Goal: Transaction & Acquisition: Purchase product/service

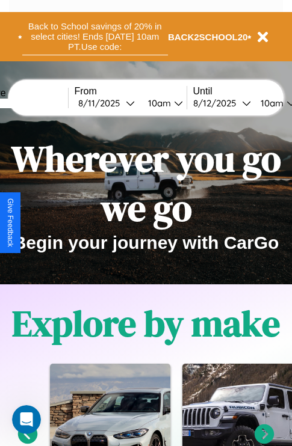
click at [94, 37] on button "Back to School savings of 20% in select cities! Ends [DATE] 10am PT. Use code:" at bounding box center [95, 36] width 146 height 37
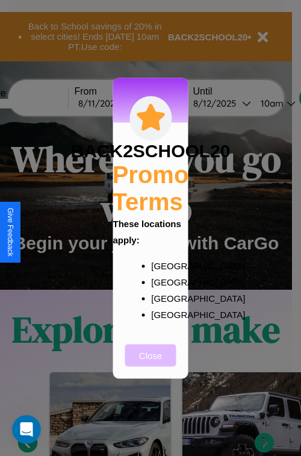
click at [150, 363] on button "Close" at bounding box center [150, 355] width 51 height 22
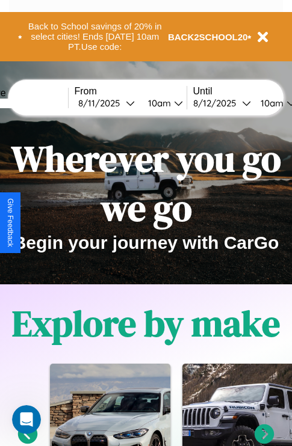
click at [41, 103] on input "text" at bounding box center [23, 104] width 90 height 10
type input "*****"
click at [120, 103] on div "8 / 11 / 2025" at bounding box center [102, 102] width 48 height 11
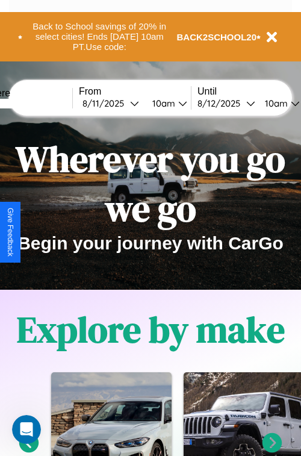
select select "*"
select select "****"
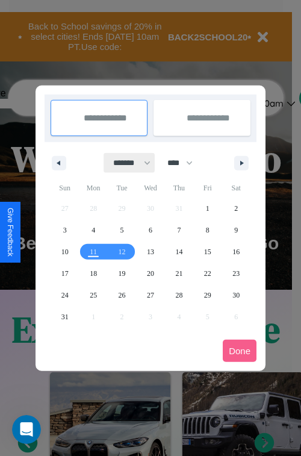
click at [126, 162] on select "******* ******** ***** ***** *** **** **** ****** ********* ******* ******** **…" at bounding box center [129, 163] width 51 height 20
select select "*"
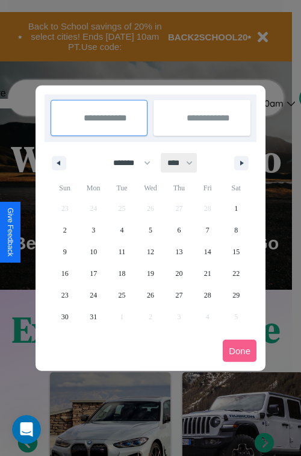
click at [185, 162] on select "**** **** **** **** **** **** **** **** **** **** **** **** **** **** **** ****…" at bounding box center [179, 163] width 36 height 20
select select "****"
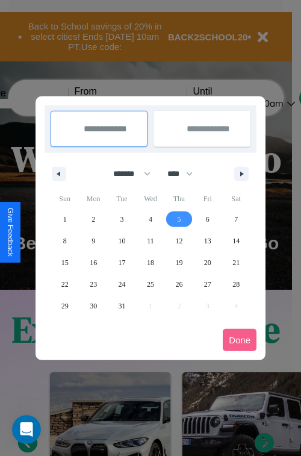
click at [179, 218] on span "5" at bounding box center [179, 219] width 4 height 22
type input "**********"
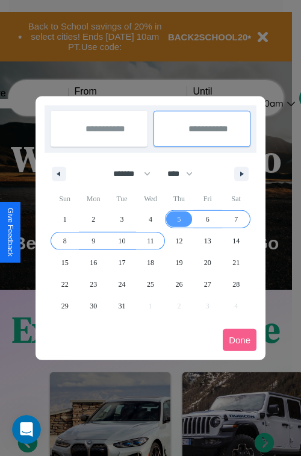
click at [150, 240] on span "11" at bounding box center [150, 241] width 7 height 22
type input "**********"
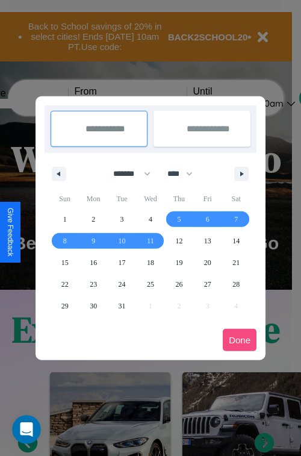
click at [239, 339] on button "Done" at bounding box center [240, 340] width 34 height 22
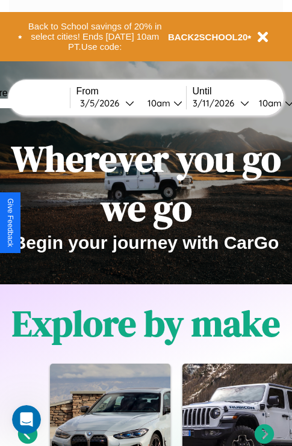
scroll to position [0, 42]
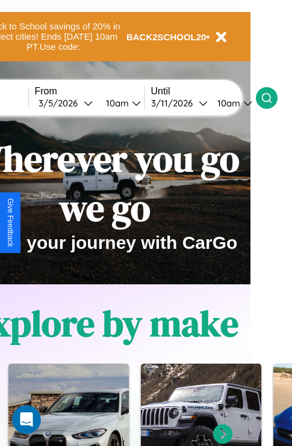
click at [273, 97] on icon at bounding box center [267, 98] width 12 height 12
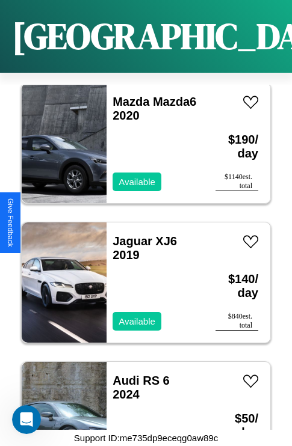
scroll to position [324, 0]
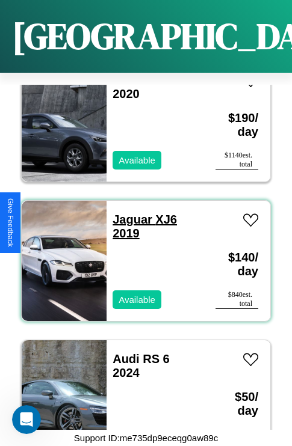
click at [129, 213] on link "Jaguar XJ6 2019" at bounding box center [145, 226] width 64 height 27
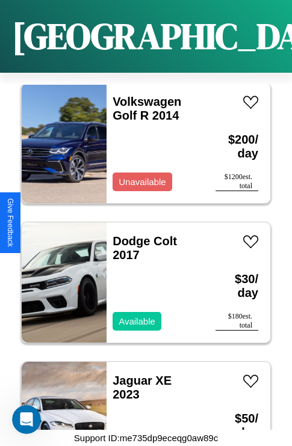
scroll to position [19311, 0]
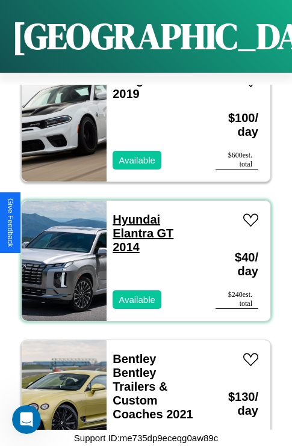
click at [132, 213] on link "Hyundai Elantra GT 2014" at bounding box center [143, 233] width 61 height 41
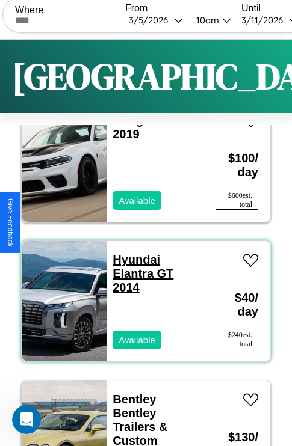
scroll to position [0, 0]
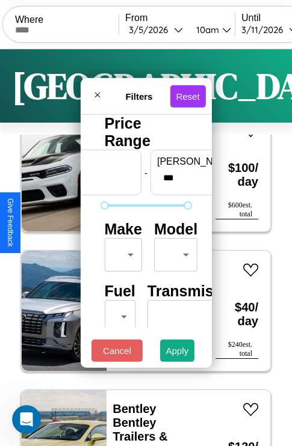
scroll to position [97, 38]
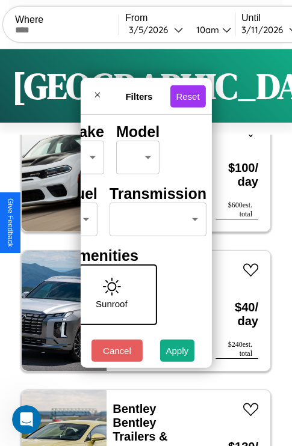
click at [155, 217] on body "CarGo Where From 3 / 5 / 2026 10am Until 3 / 11 / 2026 10am Become a Host Login…" at bounding box center [146, 248] width 292 height 496
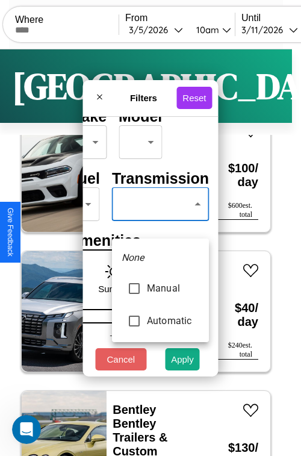
type input "*********"
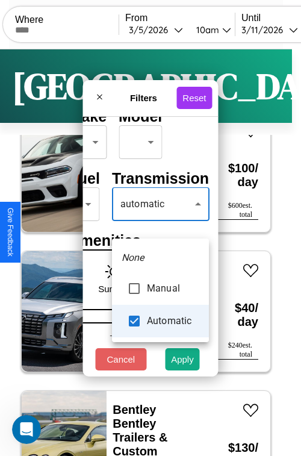
click at [160, 221] on div at bounding box center [150, 228] width 301 height 456
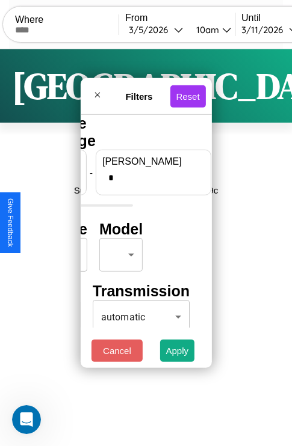
scroll to position [0, 0]
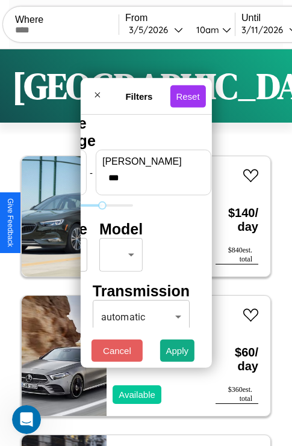
type input "***"
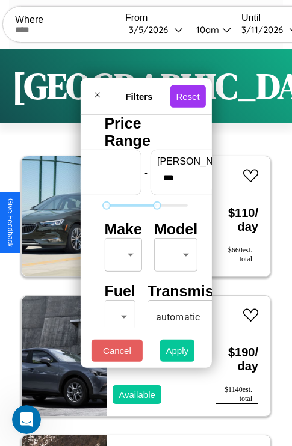
type input "**"
click at [178, 354] on button "Apply" at bounding box center [177, 351] width 35 height 22
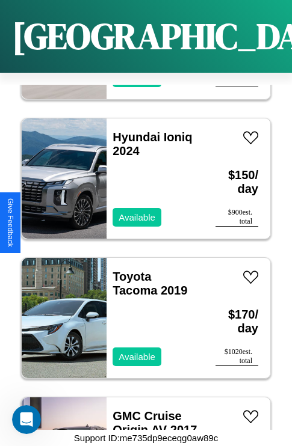
scroll to position [13447, 0]
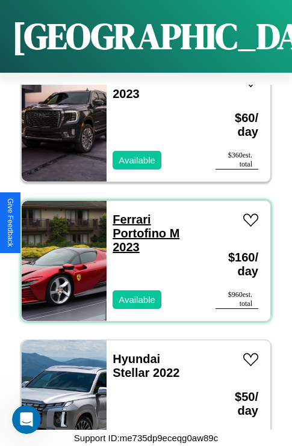
click at [128, 213] on link "Ferrari Portofino M 2023" at bounding box center [146, 233] width 67 height 41
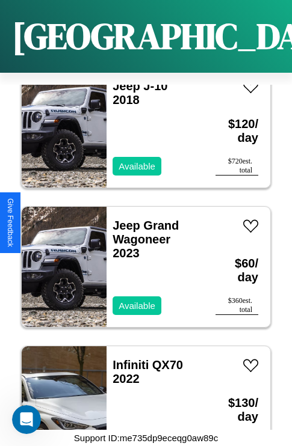
scroll to position [14424, 0]
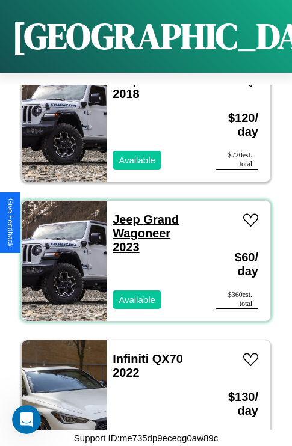
click at [123, 213] on link "Jeep Grand Wagoneer 2023" at bounding box center [146, 233] width 66 height 41
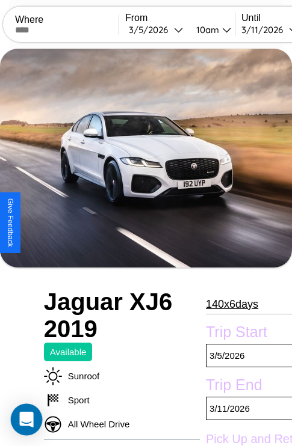
scroll to position [587, 0]
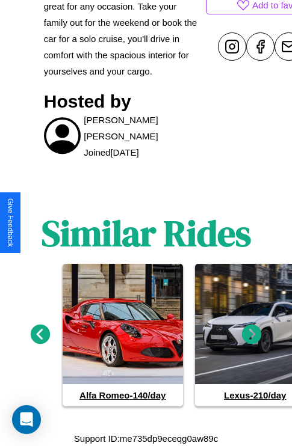
click at [40, 335] on icon at bounding box center [41, 335] width 20 height 20
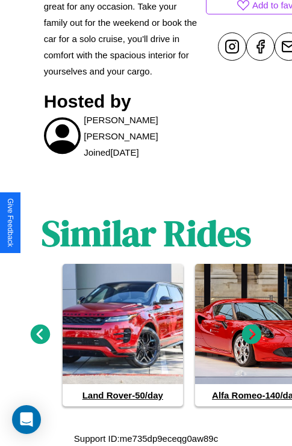
click at [252, 335] on icon at bounding box center [252, 335] width 20 height 20
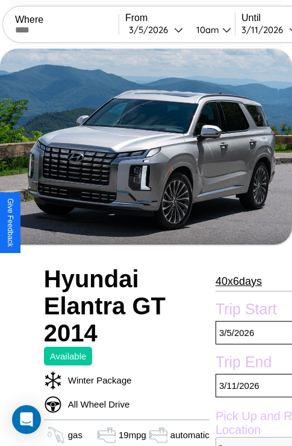
scroll to position [234, 51]
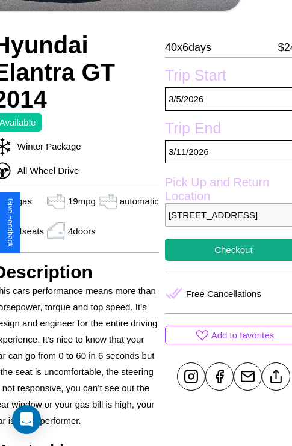
click at [223, 223] on p "3653 Jefferson Street Osaka 52395 Japan" at bounding box center [233, 214] width 137 height 23
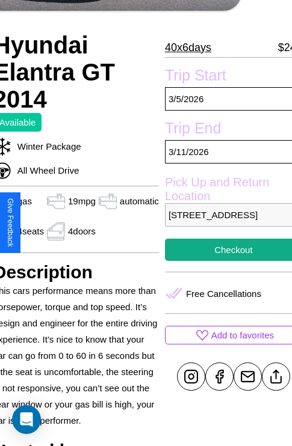
click at [223, 223] on p "3653 Jefferson Street Osaka 52395 Japan" at bounding box center [233, 214] width 137 height 23
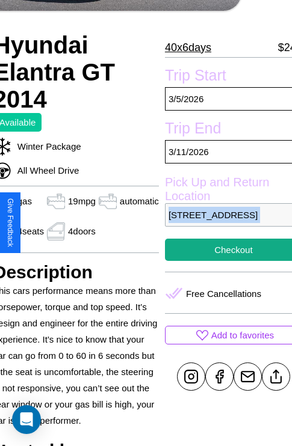
click at [223, 223] on p "3653 Jefferson Street Osaka 52395 Japan" at bounding box center [233, 214] width 137 height 23
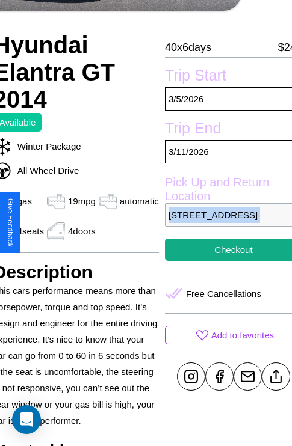
click at [223, 223] on p "3653 Jefferson Street Osaka 52395 Japan" at bounding box center [233, 214] width 137 height 23
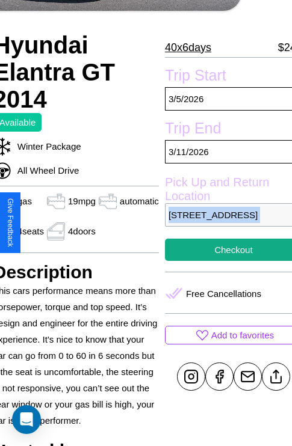
click at [223, 223] on p "3653 Jefferson Street Osaka 52395 Japan" at bounding box center [233, 214] width 137 height 23
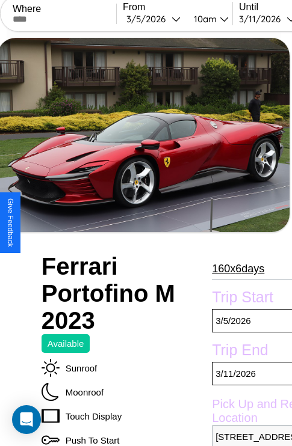
scroll to position [276, 55]
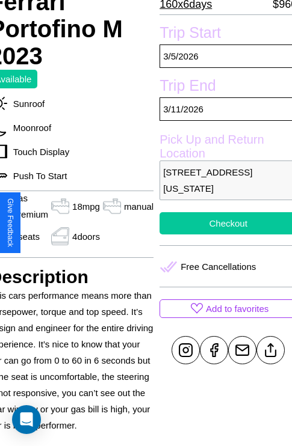
click at [223, 223] on button "Checkout" at bounding box center [227, 223] width 137 height 22
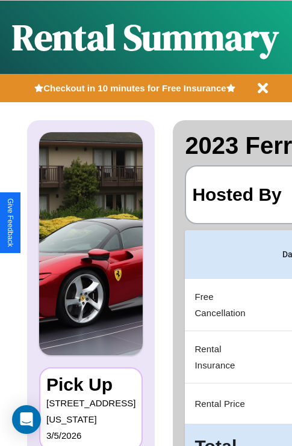
scroll to position [0, 233]
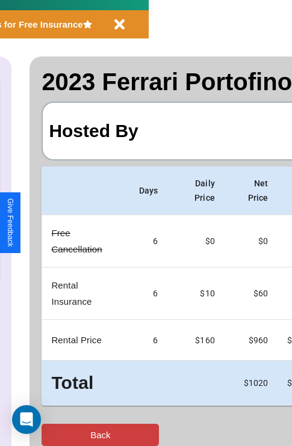
click at [58, 435] on button "Back" at bounding box center [100, 435] width 117 height 22
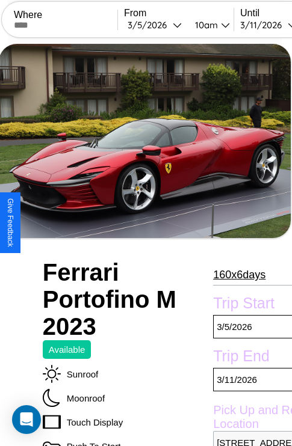
scroll to position [233, 55]
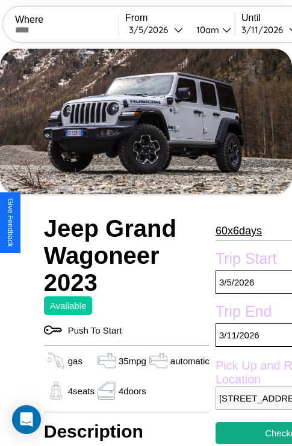
scroll to position [8, 0]
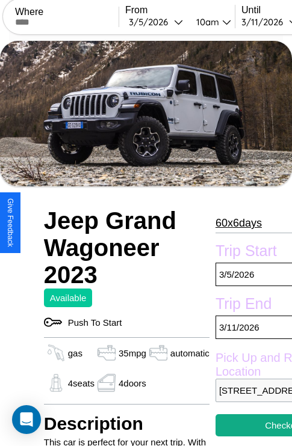
click at [233, 223] on p "60 x 6 days" at bounding box center [238, 223] width 46 height 19
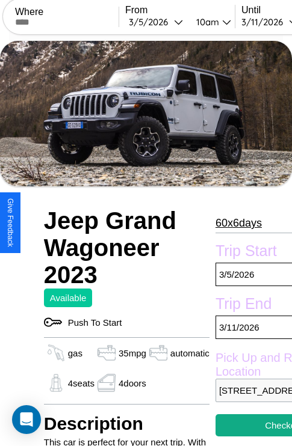
click at [233, 223] on p "60 x 6 days" at bounding box center [238, 223] width 46 height 19
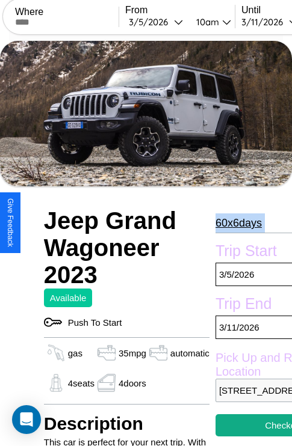
click at [233, 223] on p "60 x 6 days" at bounding box center [238, 223] width 46 height 19
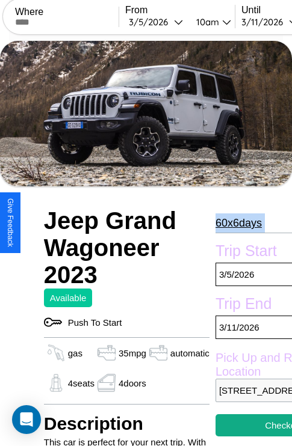
click at [233, 223] on p "60 x 6 days" at bounding box center [238, 223] width 46 height 19
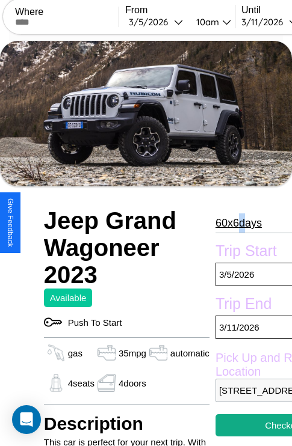
click at [233, 223] on p "60 x 6 days" at bounding box center [238, 223] width 46 height 19
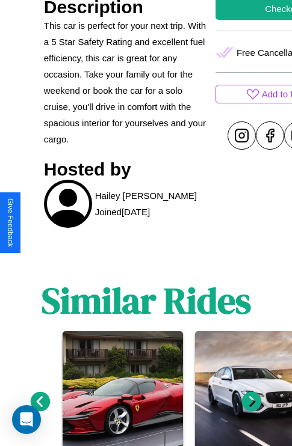
scroll to position [493, 0]
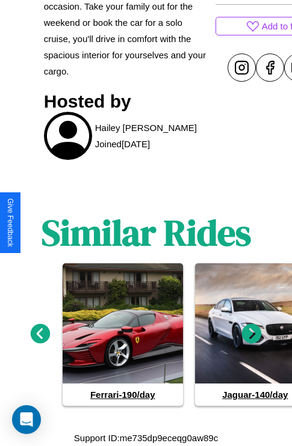
click at [40, 335] on icon at bounding box center [41, 334] width 20 height 20
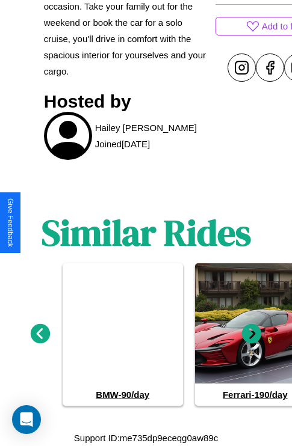
click at [40, 335] on icon at bounding box center [41, 334] width 20 height 20
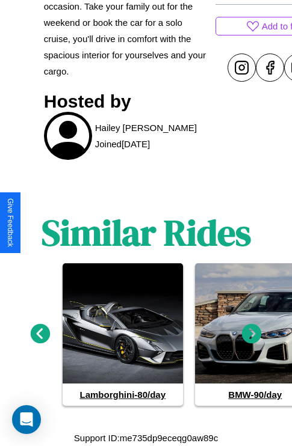
click at [252, 335] on icon at bounding box center [252, 334] width 20 height 20
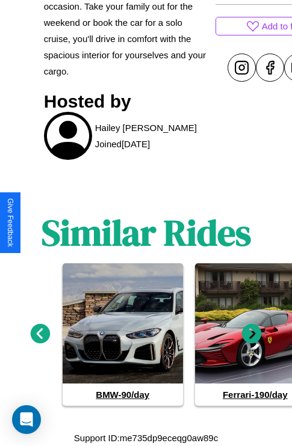
click at [40, 335] on icon at bounding box center [41, 334] width 20 height 20
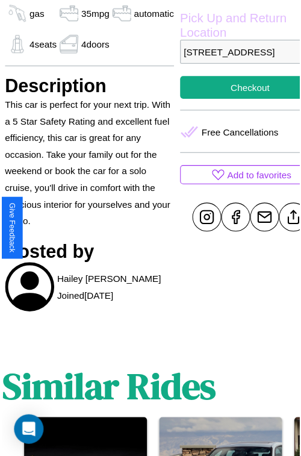
scroll to position [312, 51]
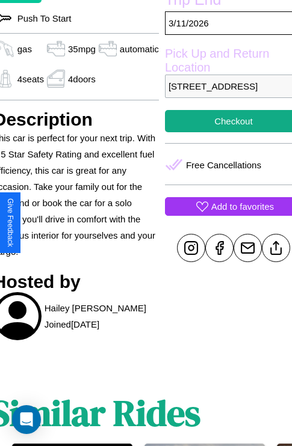
click at [223, 215] on p "Add to favorites" at bounding box center [242, 207] width 63 height 16
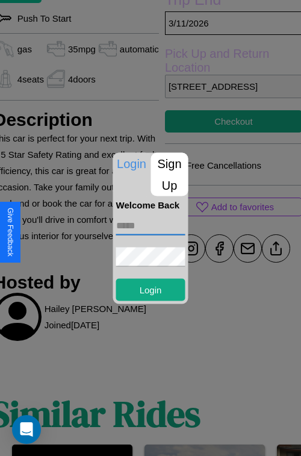
click at [150, 225] on input "text" at bounding box center [150, 224] width 69 height 19
type input "**********"
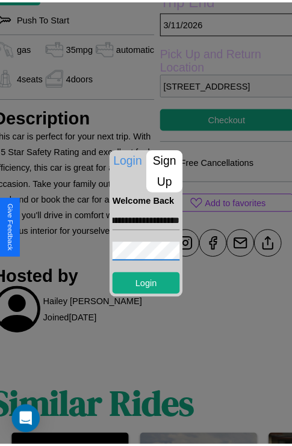
scroll to position [0, 0]
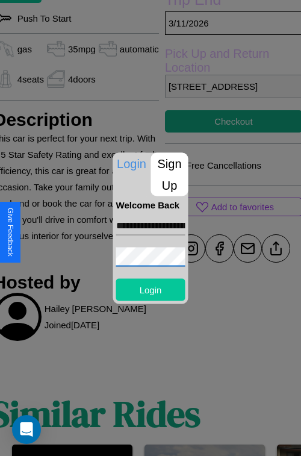
click at [150, 289] on button "Login" at bounding box center [150, 289] width 69 height 22
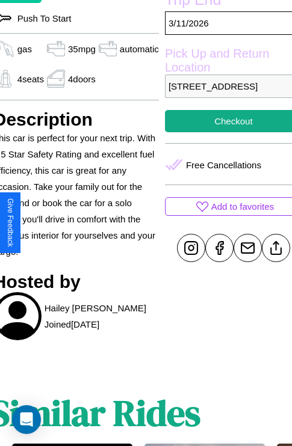
scroll to position [227, 51]
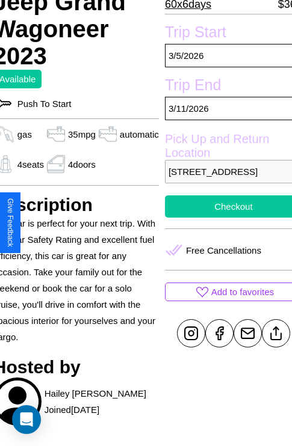
click at [223, 218] on button "Checkout" at bounding box center [233, 207] width 137 height 22
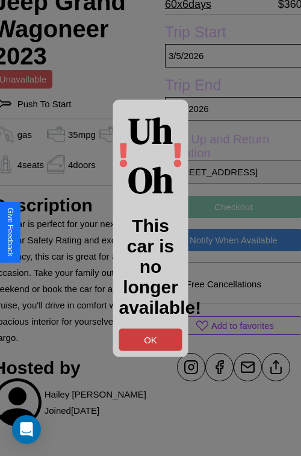
click at [150, 339] on button "OK" at bounding box center [150, 339] width 63 height 22
